Goal: Information Seeking & Learning: Learn about a topic

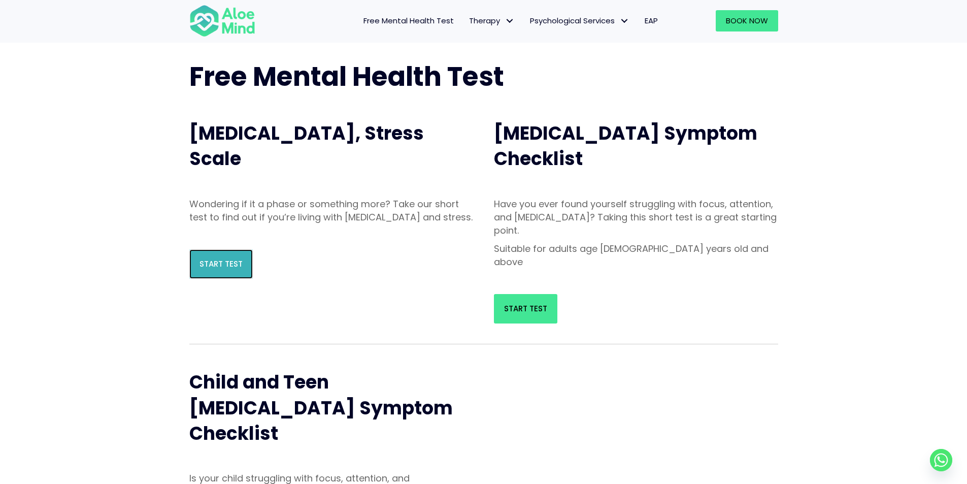
click at [240, 269] on span "Start Test" at bounding box center [220, 263] width 43 height 11
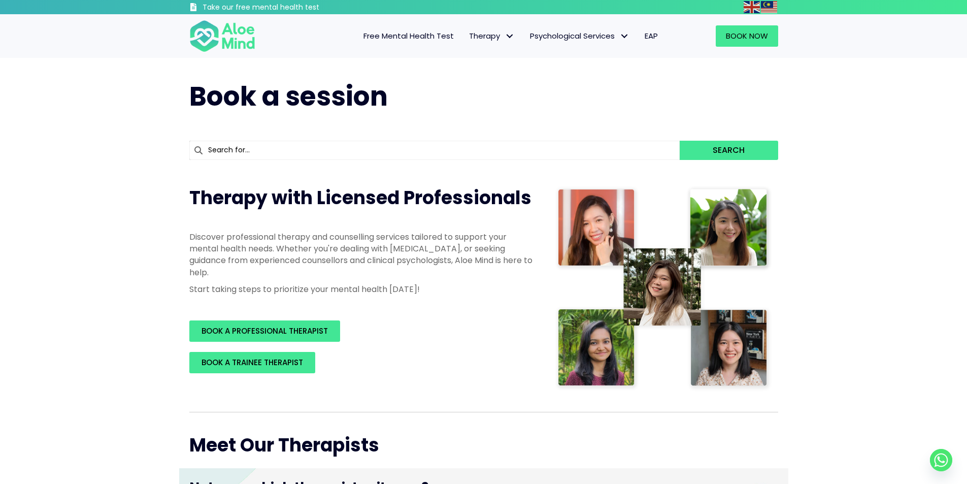
click at [404, 31] on span "Free Mental Health Test" at bounding box center [408, 35] width 90 height 11
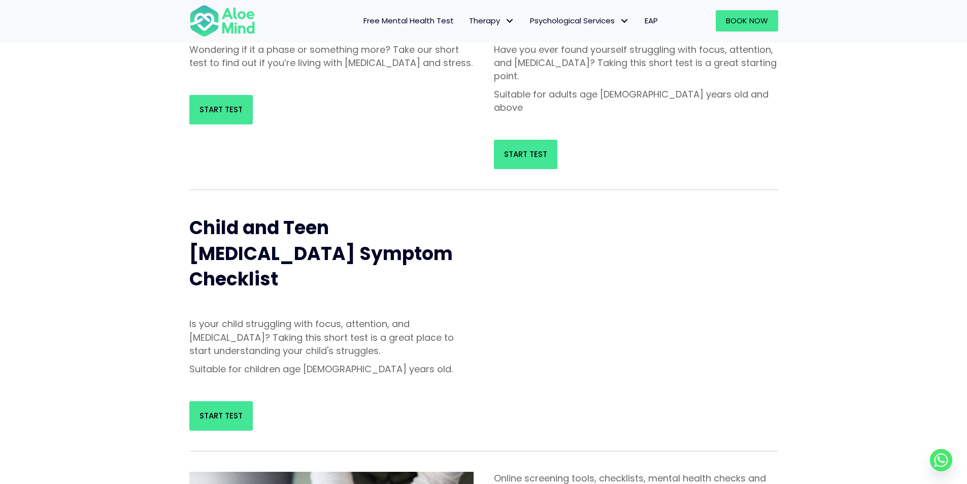
scroll to position [152, 0]
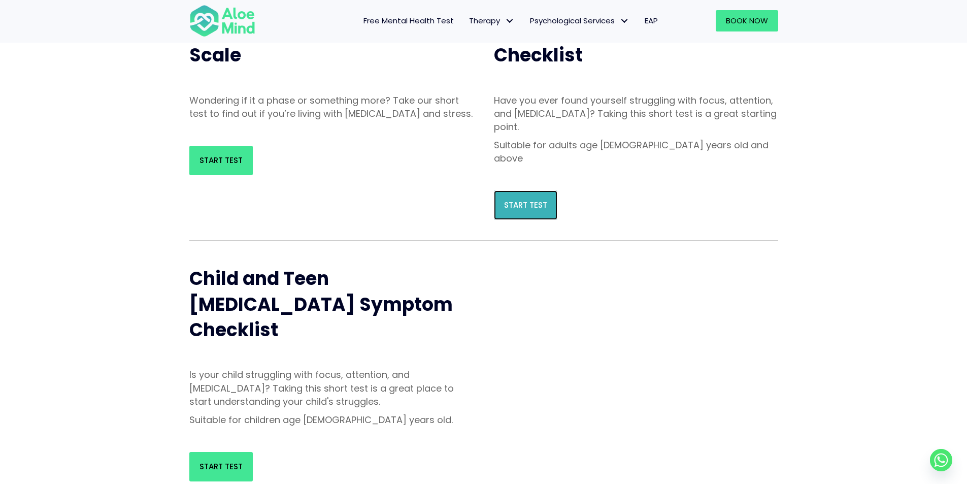
click at [522, 199] on span "Start Test" at bounding box center [525, 204] width 43 height 11
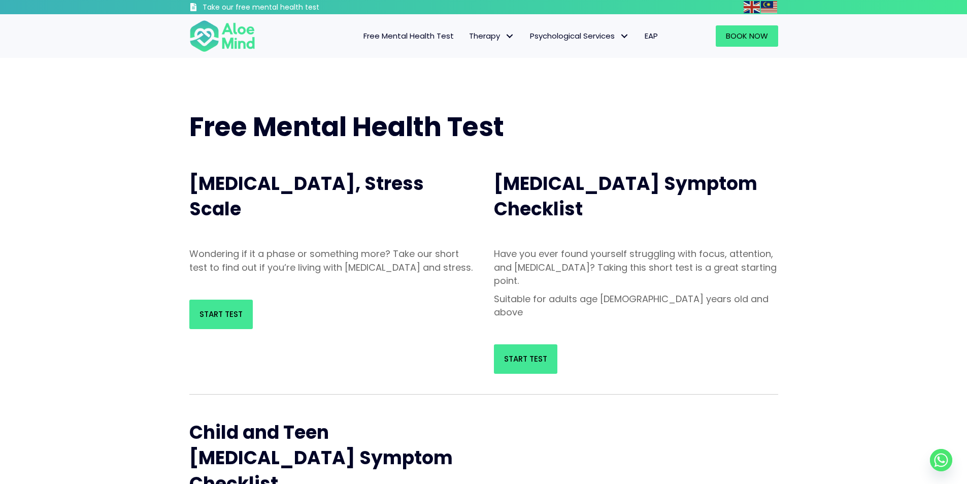
click at [419, 37] on span "Free Mental Health Test" at bounding box center [408, 35] width 90 height 11
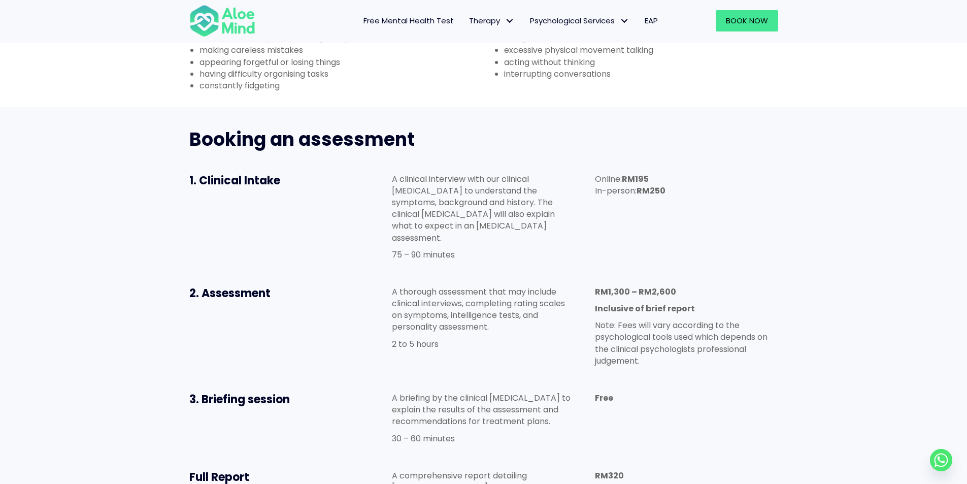
scroll to position [660, 0]
